Goal: Find specific page/section

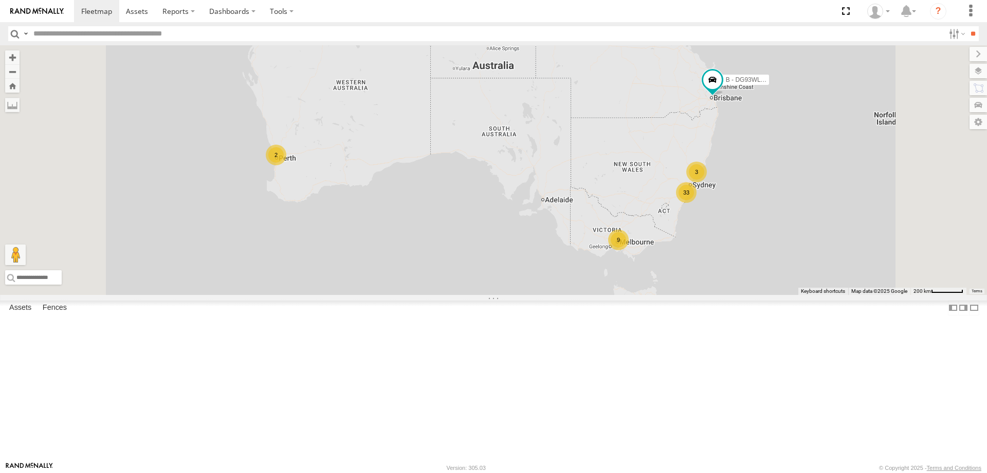
click at [0, 0] on div "W - KB438 - [PERSON_NAME]" at bounding box center [0, 0] width 0 height 0
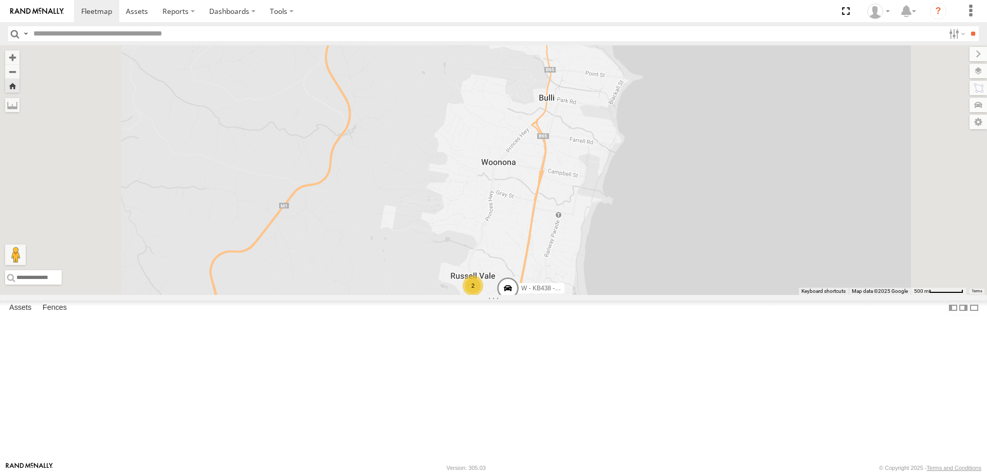
click at [0, 0] on div "W - KB438 - [PERSON_NAME]" at bounding box center [0, 0] width 0 height 0
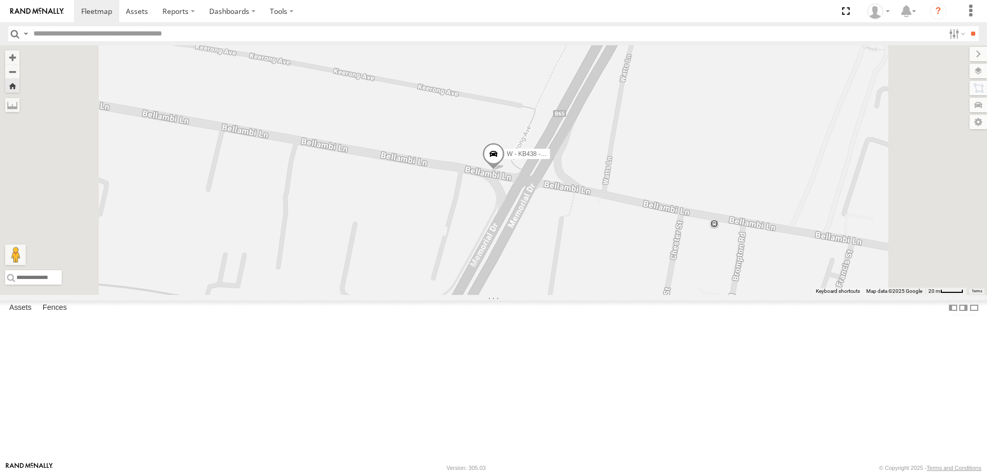
click at [0, 0] on div "W - ADS247 - [PERSON_NAME]" at bounding box center [0, 0] width 0 height 0
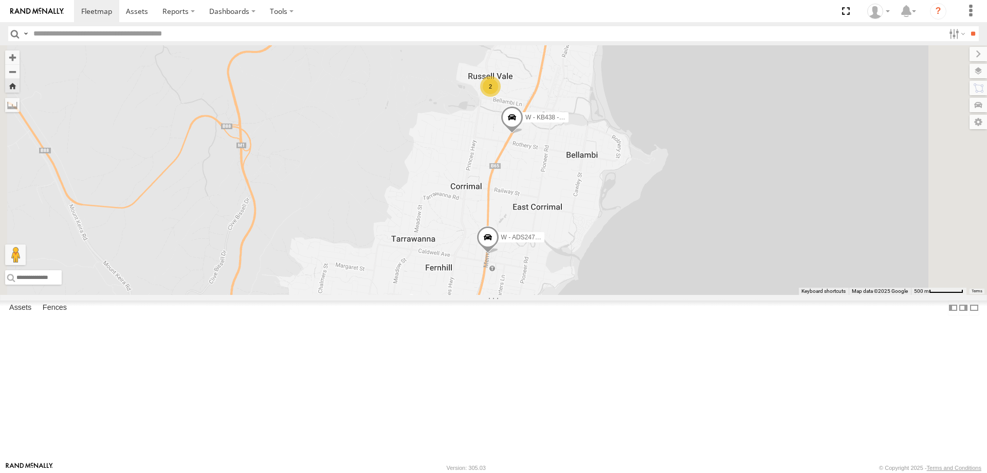
click at [0, 0] on div "All Assets" at bounding box center [0, 0] width 0 height 0
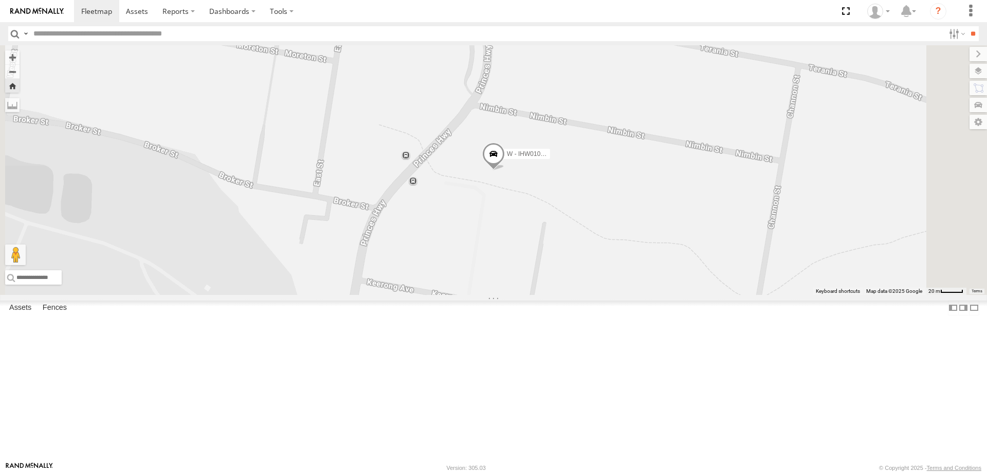
click at [0, 0] on div "W - KB438 - [PERSON_NAME]" at bounding box center [0, 0] width 0 height 0
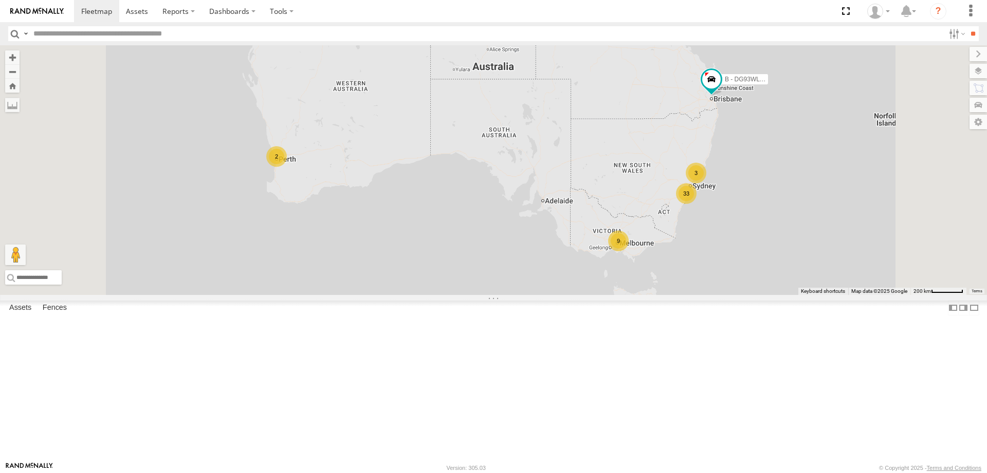
click at [0, 0] on span "Asset" at bounding box center [0, 0] width 0 height 0
click at [0, 0] on div "W - KB438 - [PERSON_NAME]" at bounding box center [0, 0] width 0 height 0
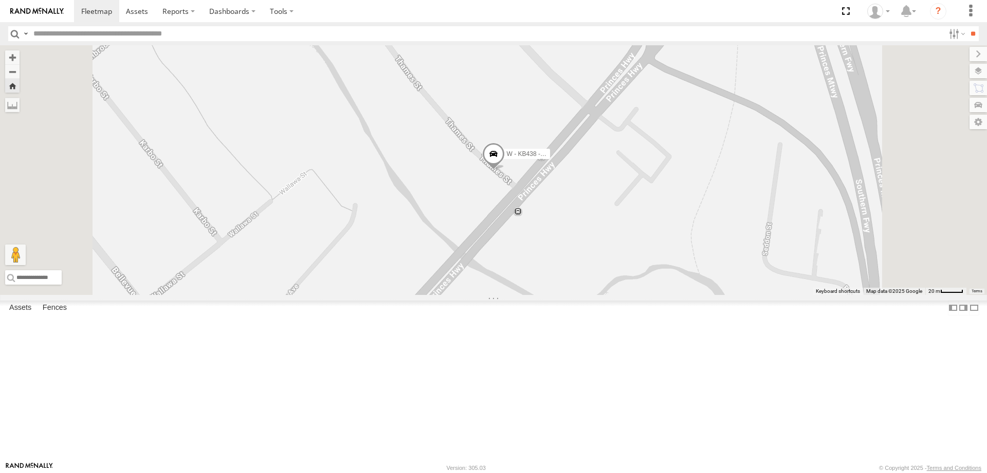
click at [0, 0] on div "W - ADS247 - [PERSON_NAME]" at bounding box center [0, 0] width 0 height 0
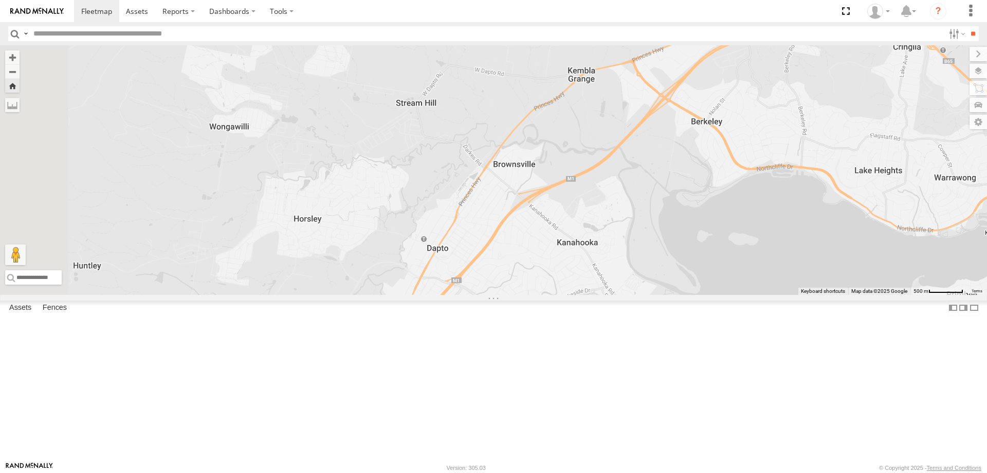
click at [0, 0] on div "W - CN51ES - [PERSON_NAME]" at bounding box center [0, 0] width 0 height 0
